Goal: Submit feedback/report problem

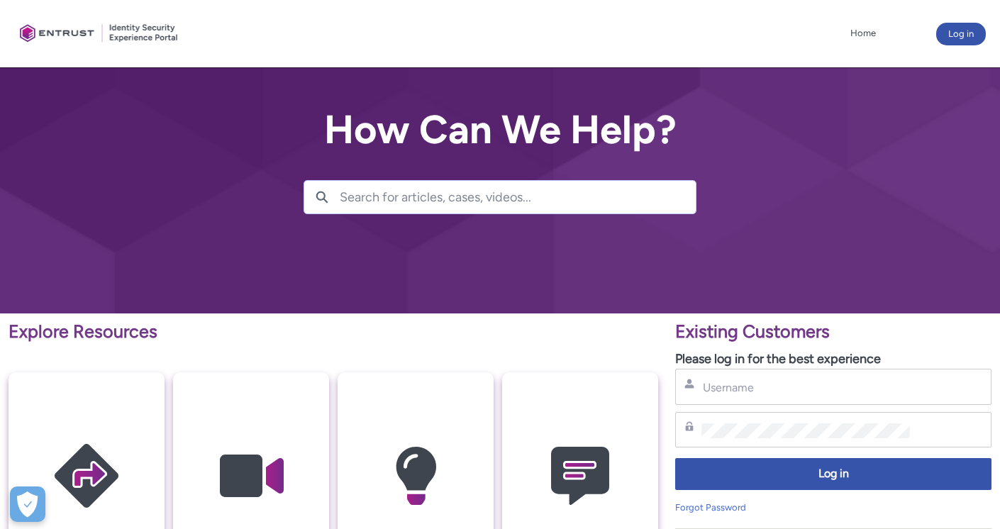
click at [762, 371] on div "Username" at bounding box center [833, 387] width 316 height 36
click at [757, 377] on div "Username" at bounding box center [833, 387] width 316 height 36
click at [751, 391] on input "Username" at bounding box center [805, 387] width 208 height 15
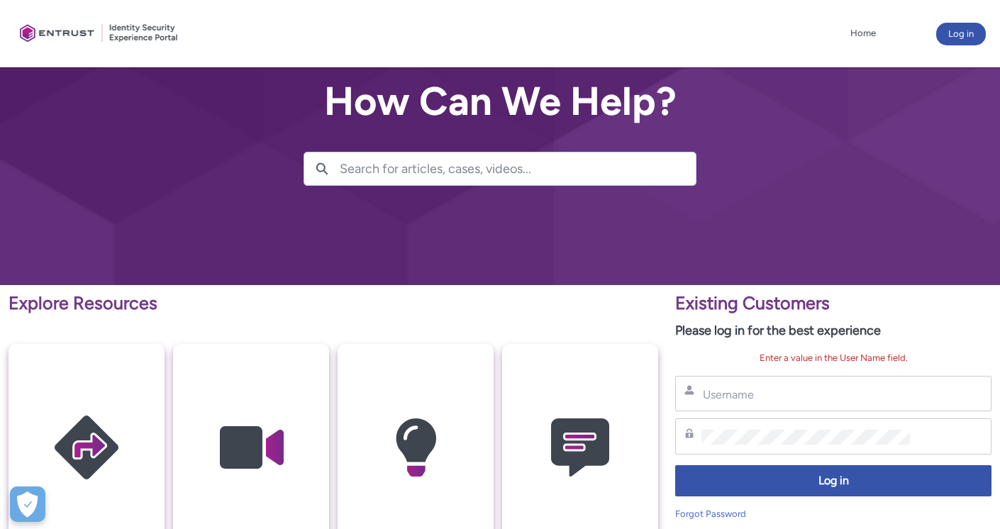
scroll to position [43, 0]
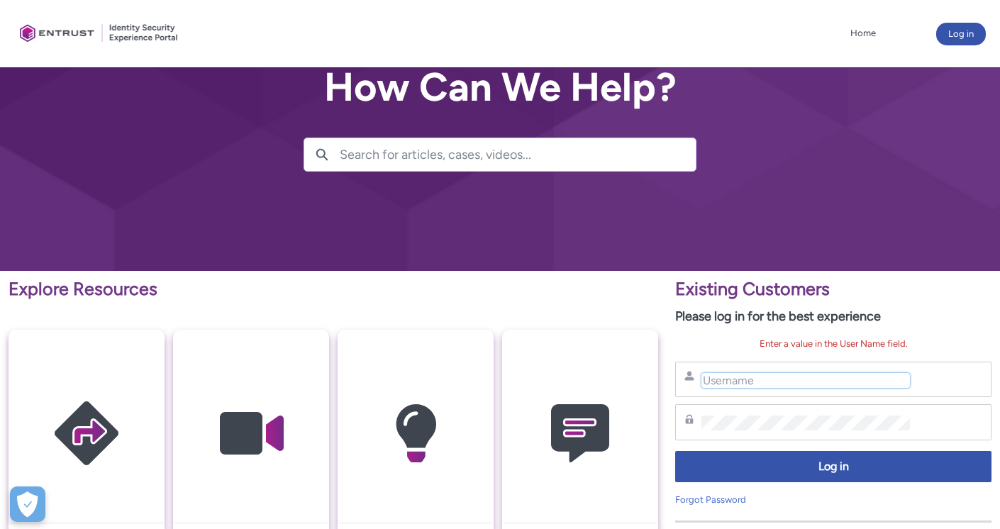
click at [741, 385] on input "Username" at bounding box center [805, 380] width 208 height 15
type input "andrea.brown@fig.ca"
click at [725, 328] on div "Existing Customers Please log in for the best experience Enter a value in the U…" at bounding box center [833, 434] width 316 height 317
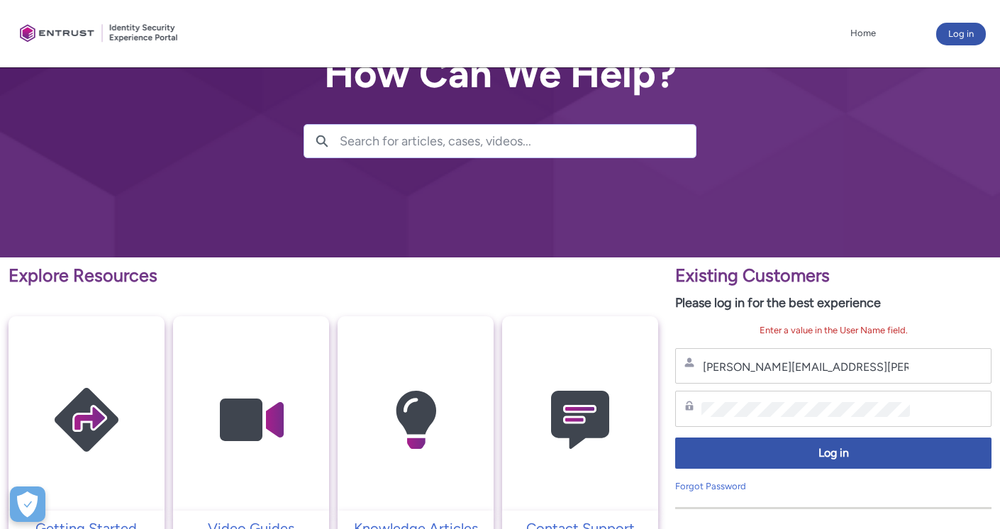
scroll to position [74, 0]
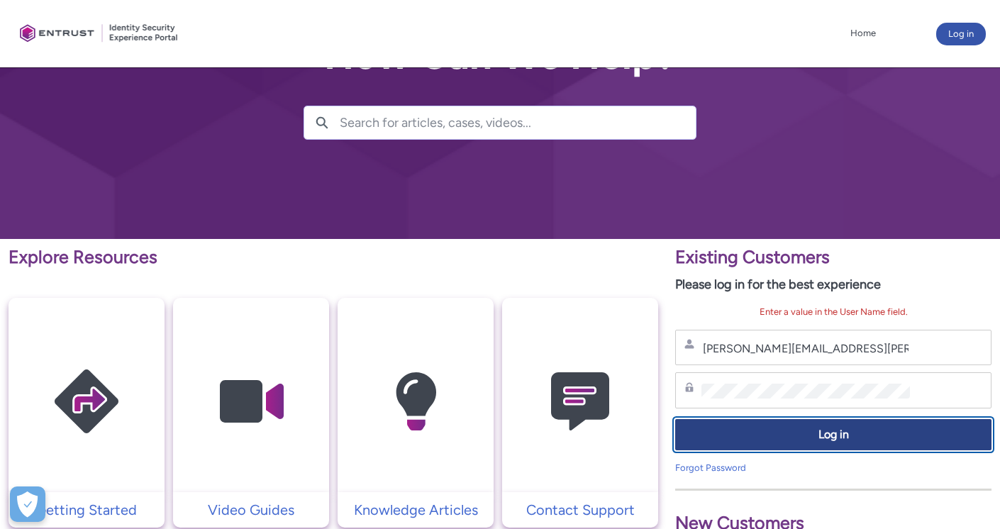
click at [836, 433] on span "Log in" at bounding box center [833, 435] width 298 height 16
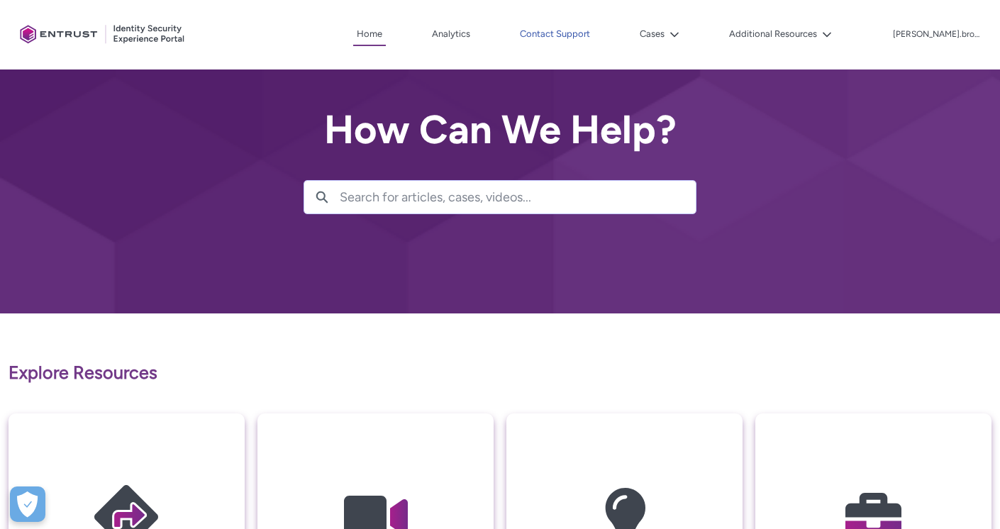
click at [579, 30] on link "Contact Support" at bounding box center [554, 33] width 77 height 21
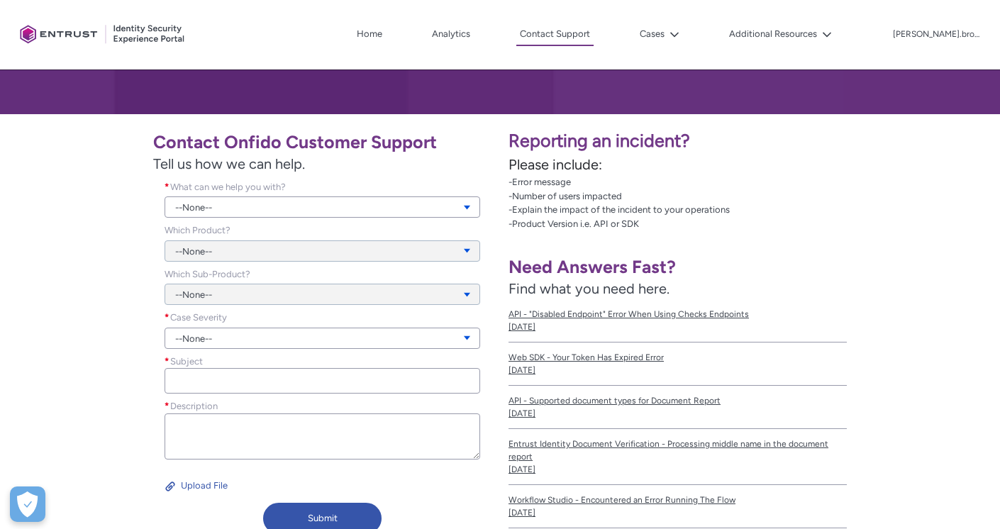
scroll to position [297, 0]
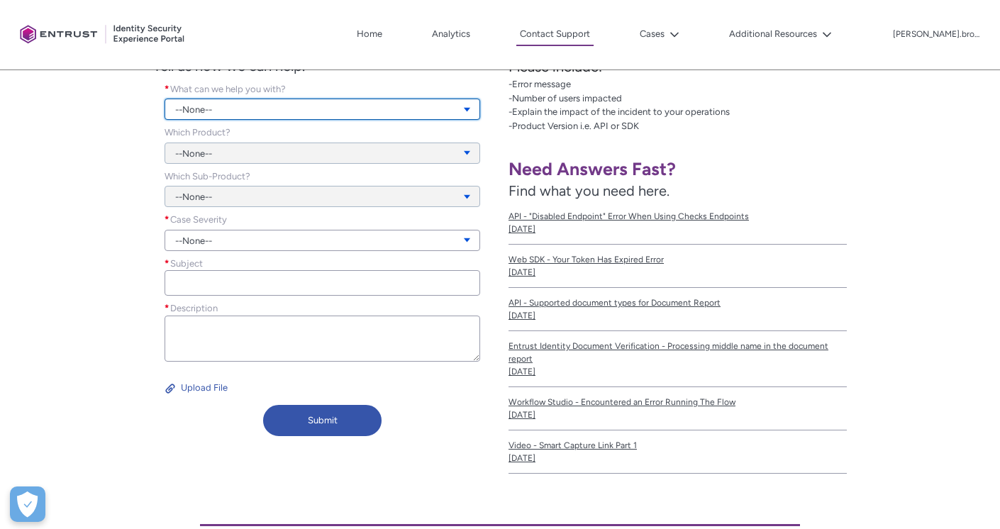
click at [211, 109] on link "--None--" at bounding box center [323, 109] width 316 height 21
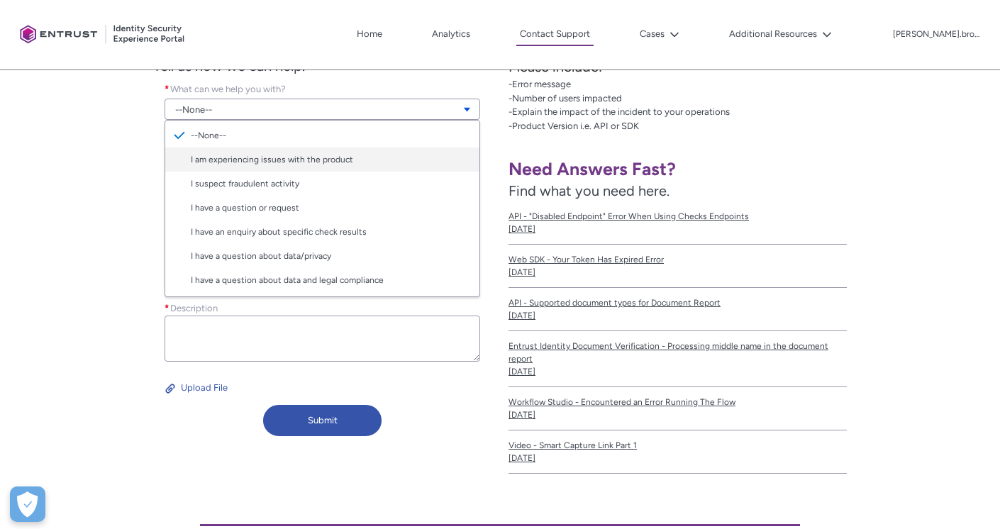
click at [262, 165] on link "I am experiencing issues with the product" at bounding box center [322, 159] width 314 height 24
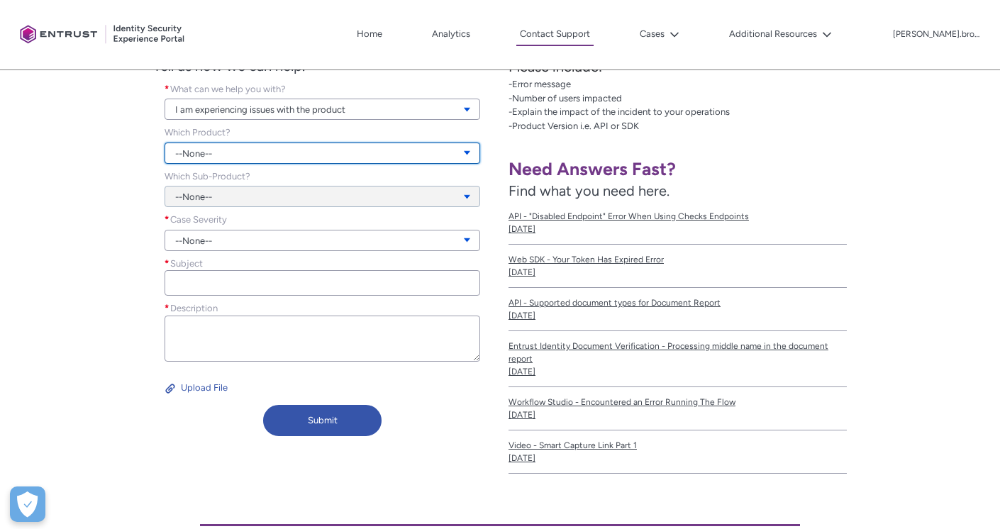
click at [262, 158] on link "--None--" at bounding box center [323, 153] width 316 height 21
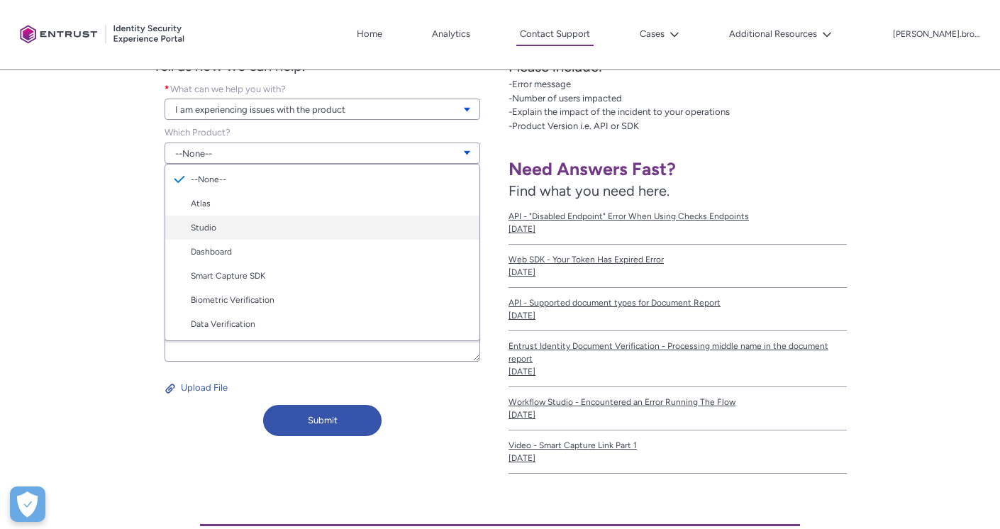
click at [243, 233] on link "Studio" at bounding box center [322, 228] width 314 height 24
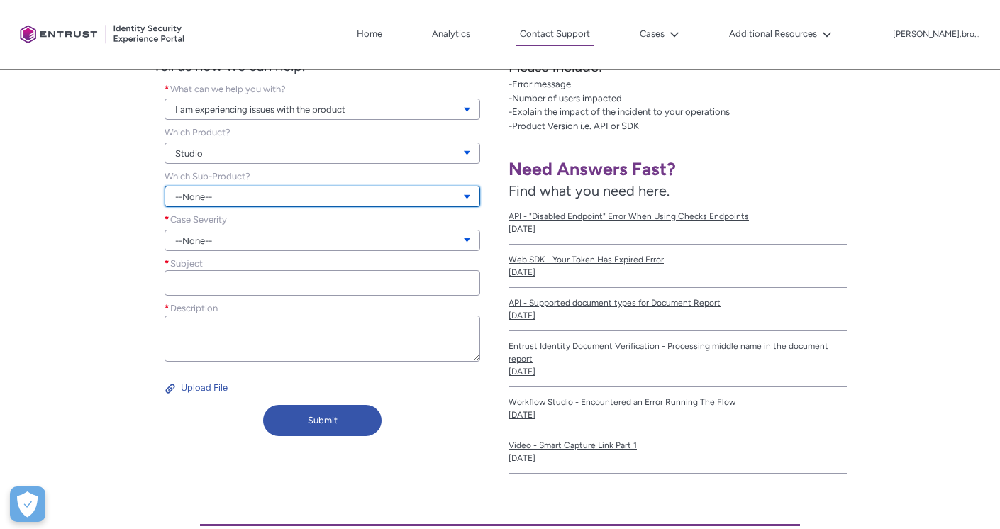
click at [248, 196] on link "--None--" at bounding box center [323, 196] width 316 height 21
click at [249, 193] on link "--None--" at bounding box center [323, 196] width 316 height 21
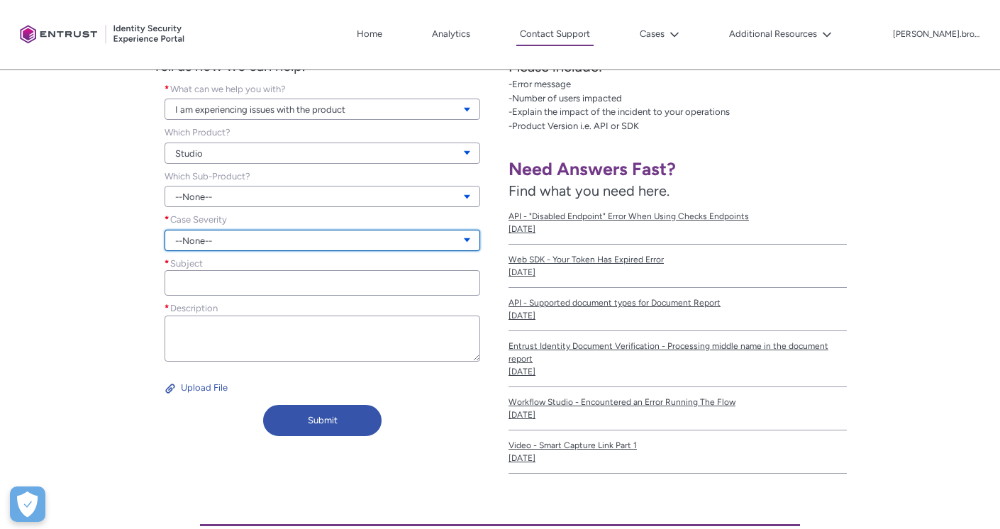
click at [238, 240] on link "--None--" at bounding box center [323, 240] width 316 height 21
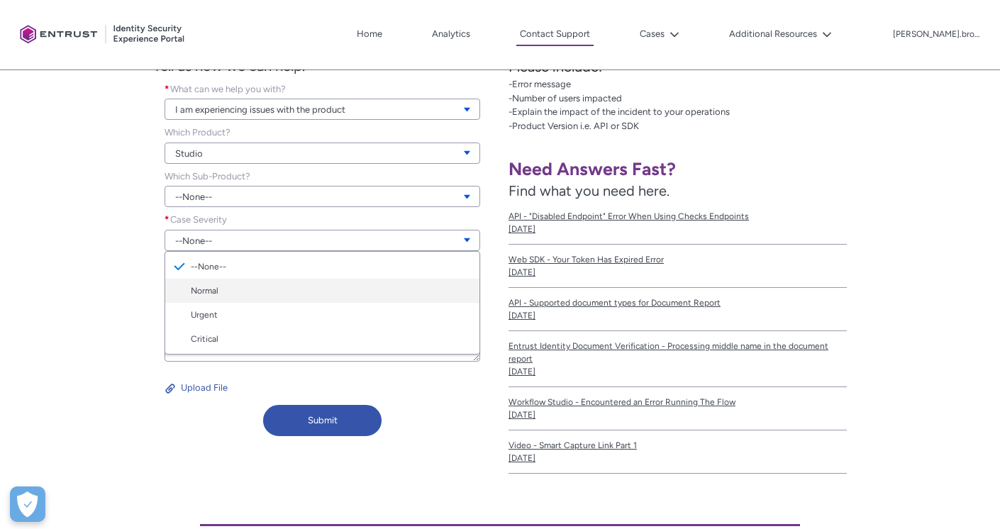
click at [228, 296] on link "Normal" at bounding box center [322, 291] width 314 height 24
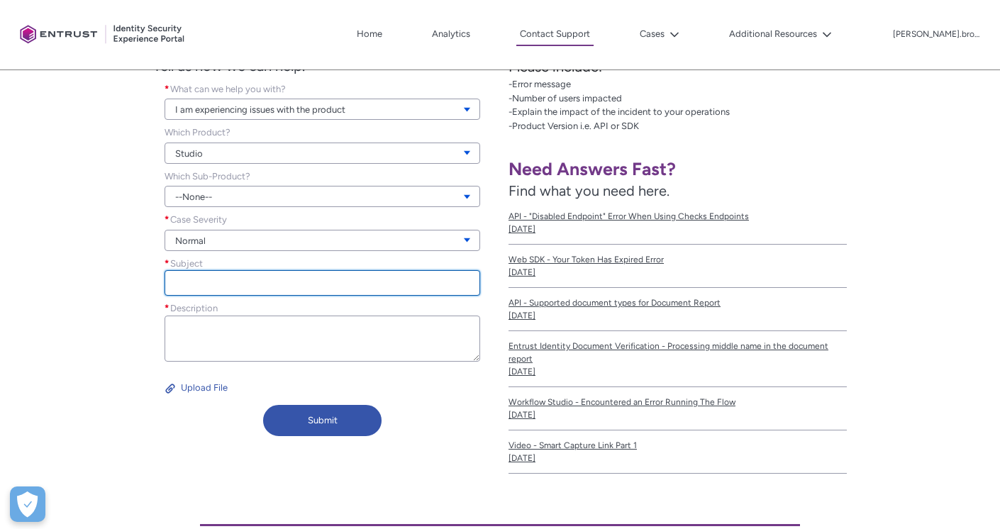
click at [229, 286] on input "Subject *" at bounding box center [323, 283] width 316 height 26
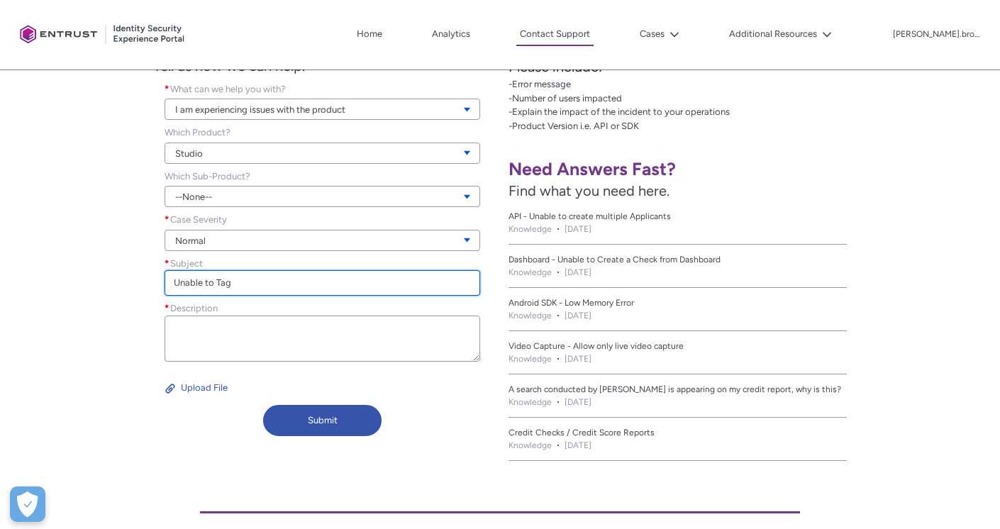
type input "Unable to Tag"
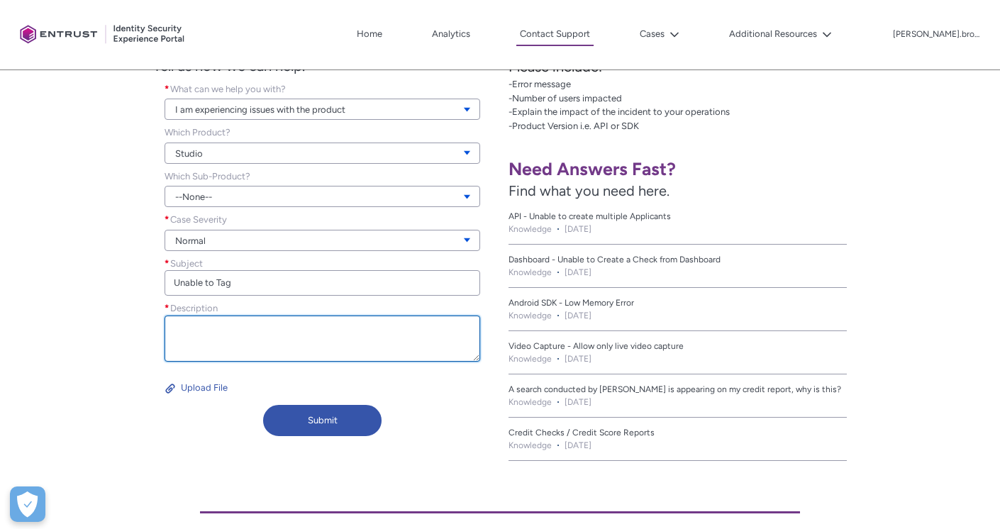
click at [217, 334] on textarea "Description *" at bounding box center [323, 339] width 316 height 46
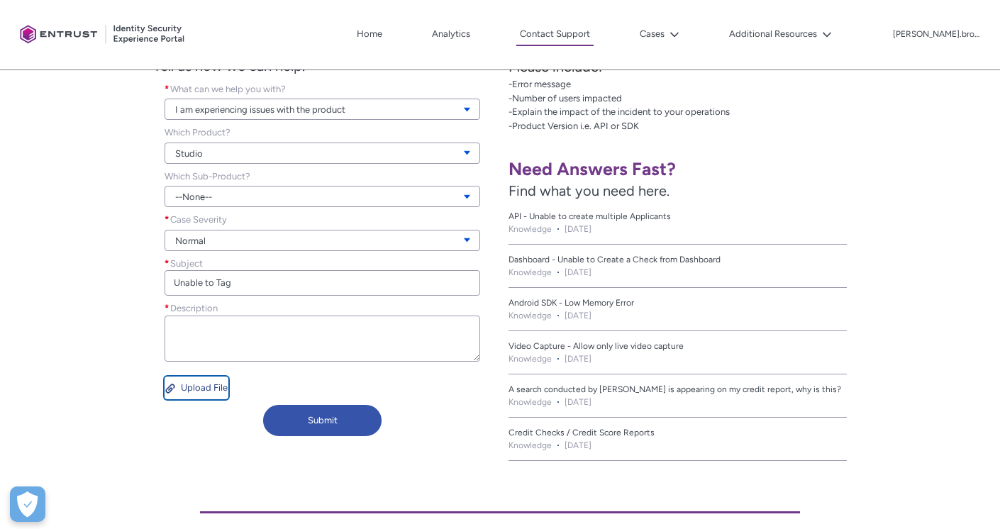
click at [201, 386] on button "Upload File" at bounding box center [197, 388] width 64 height 23
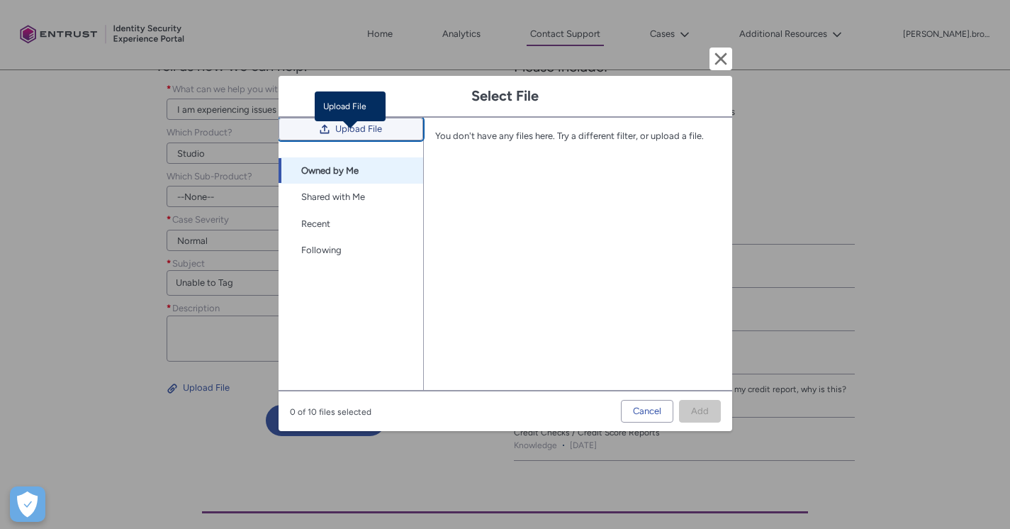
click at [380, 140] on span "Upload File" at bounding box center [358, 128] width 47 height 21
click at [354, 138] on span "Upload File" at bounding box center [358, 128] width 47 height 21
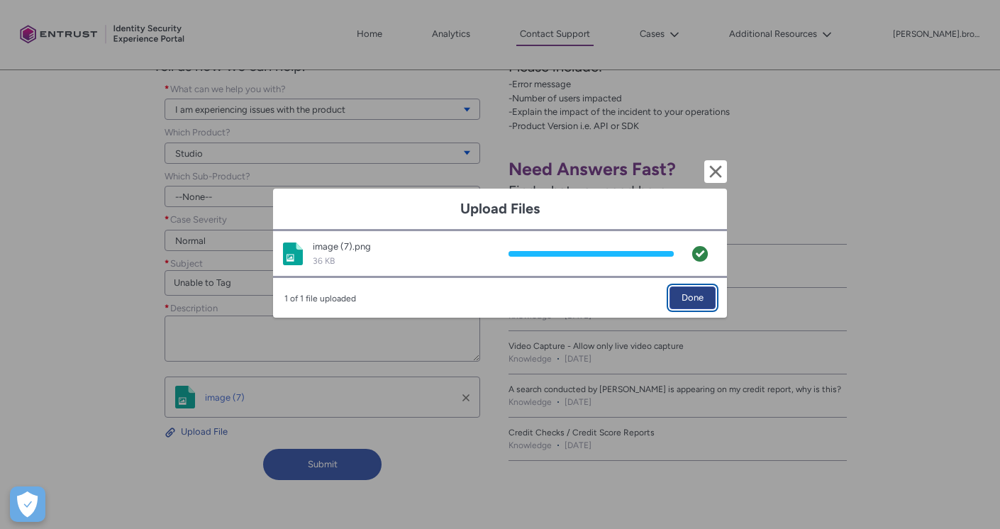
click at [695, 298] on span "Done" at bounding box center [692, 297] width 22 height 21
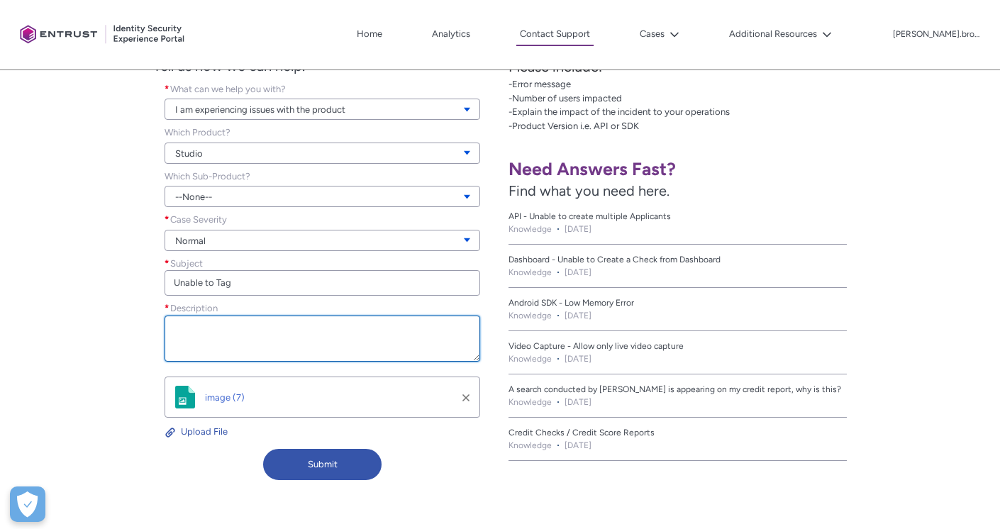
click at [225, 325] on textarea "Description *" at bounding box center [323, 339] width 316 height 46
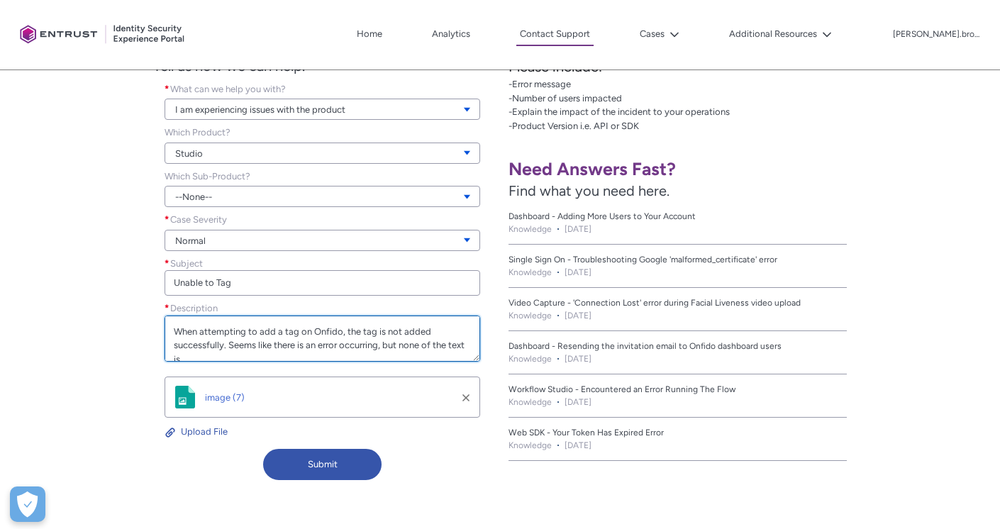
scroll to position [4, 0]
drag, startPoint x: 231, startPoint y: 342, endPoint x: 260, endPoint y: 342, distance: 28.4
click at [231, 342] on textarea "When attempting to add a tag on Onfido, the tag is not added successfully. Seem…" at bounding box center [323, 339] width 316 height 46
click at [233, 359] on textarea "When attempting to add a tag on Onfido, the tag is not added successfully. Seem…" at bounding box center [323, 339] width 316 height 46
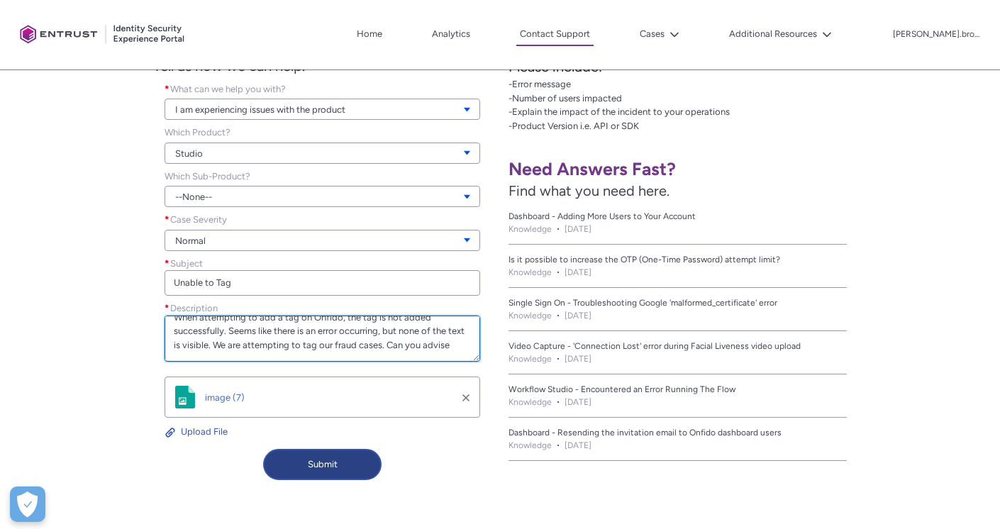
scroll to position [28, 0]
type textarea "When attempting to add a tag on Onfido, the tag is not added successfully. Seem…"
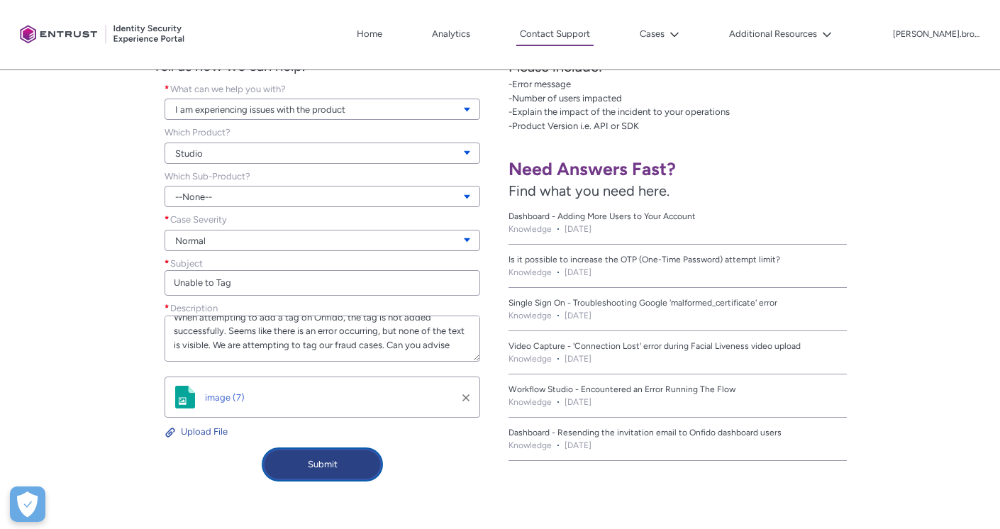
click at [342, 466] on button "Submit" at bounding box center [322, 464] width 118 height 31
